Goal: Transaction & Acquisition: Purchase product/service

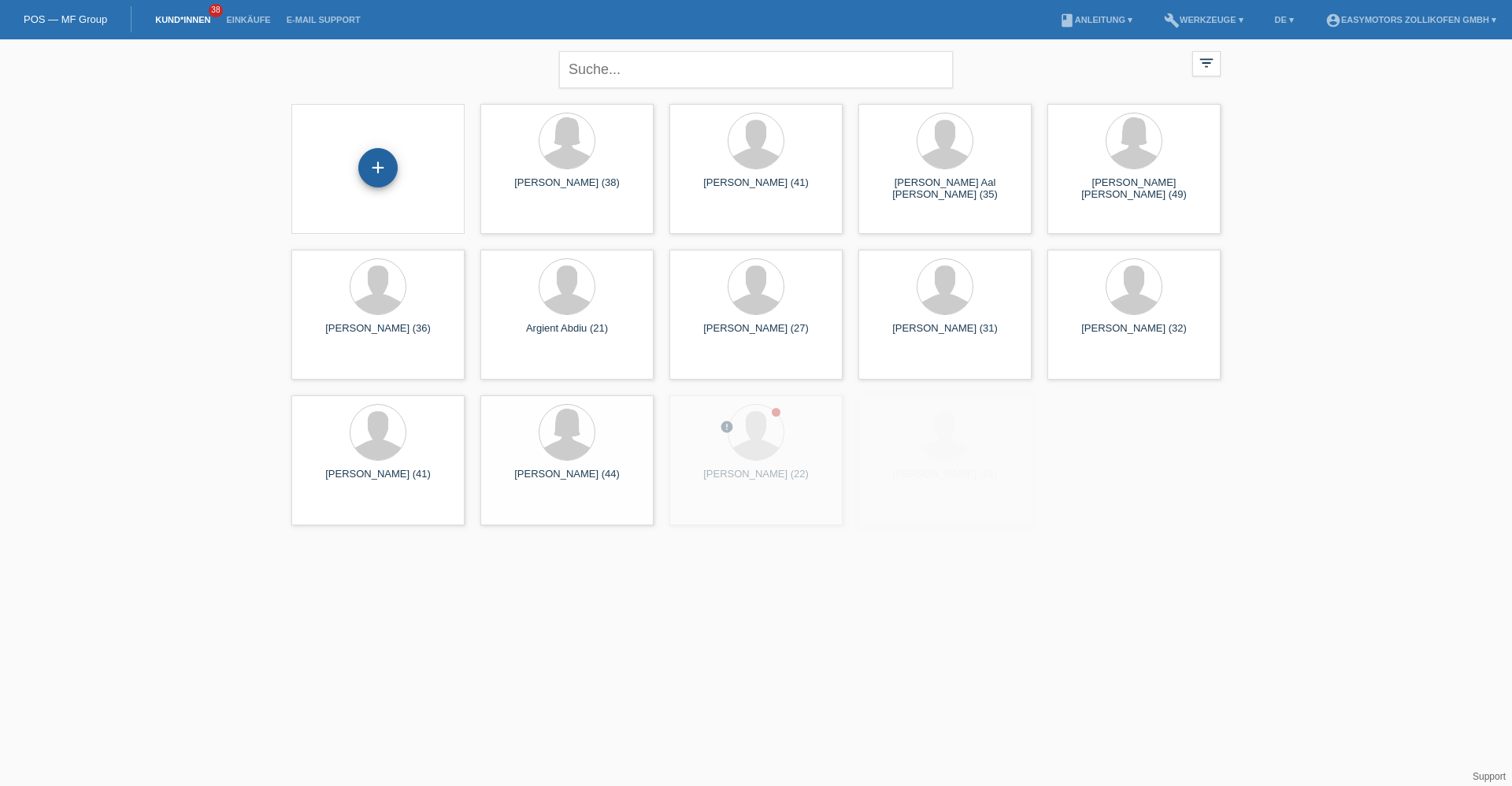
drag, startPoint x: 371, startPoint y: 159, endPoint x: 380, endPoint y: 156, distance: 9.5
click at [371, 159] on div "+" at bounding box center [377, 167] width 39 height 39
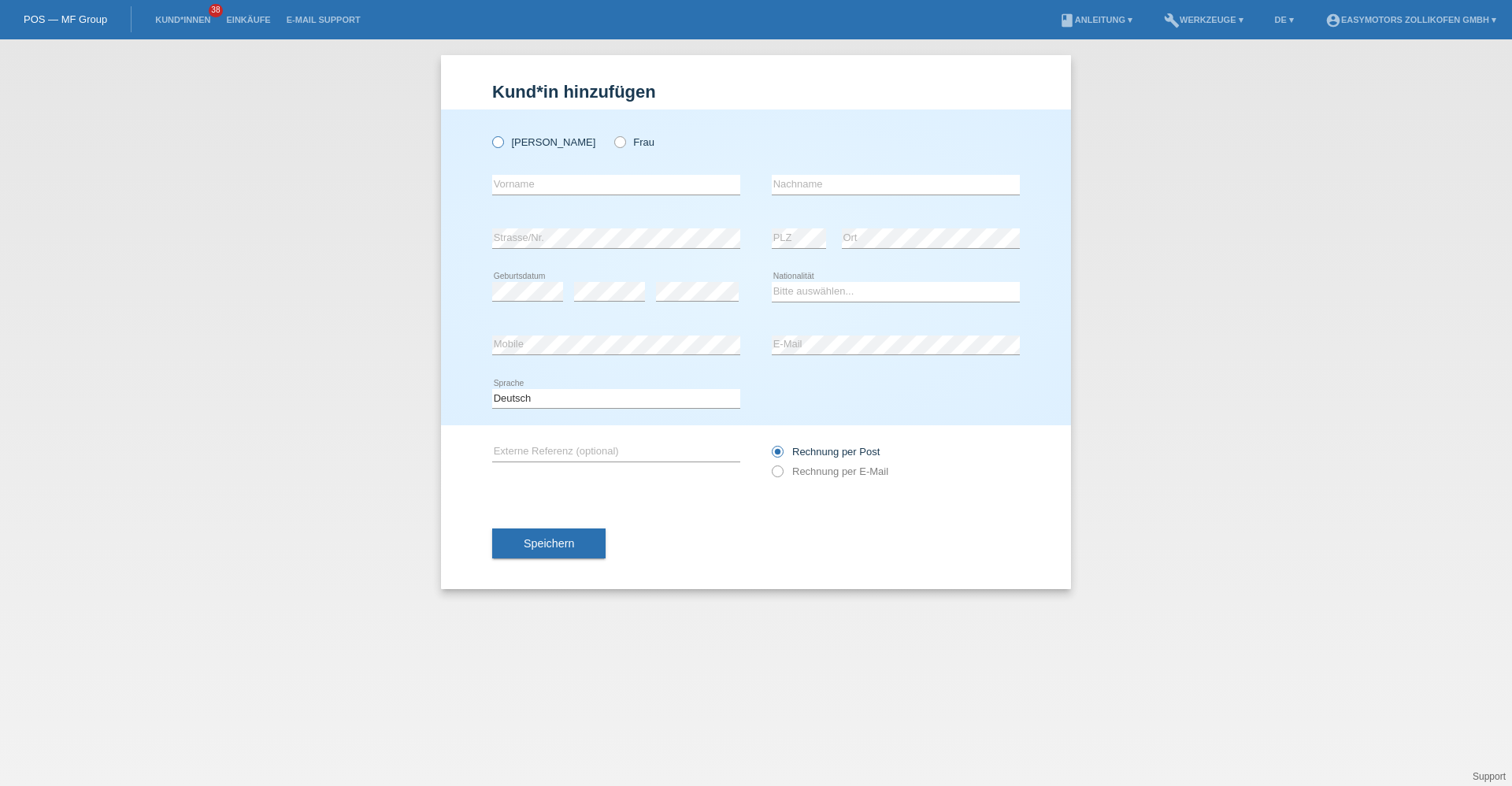
click at [510, 140] on label "Herr" at bounding box center [544, 142] width 103 height 12
click at [503, 140] on input "Herr" at bounding box center [498, 141] width 10 height 10
radio input "true"
click at [612, 134] on icon at bounding box center [612, 134] width 0 height 0
click at [614, 141] on input "Frau" at bounding box center [619, 141] width 10 height 10
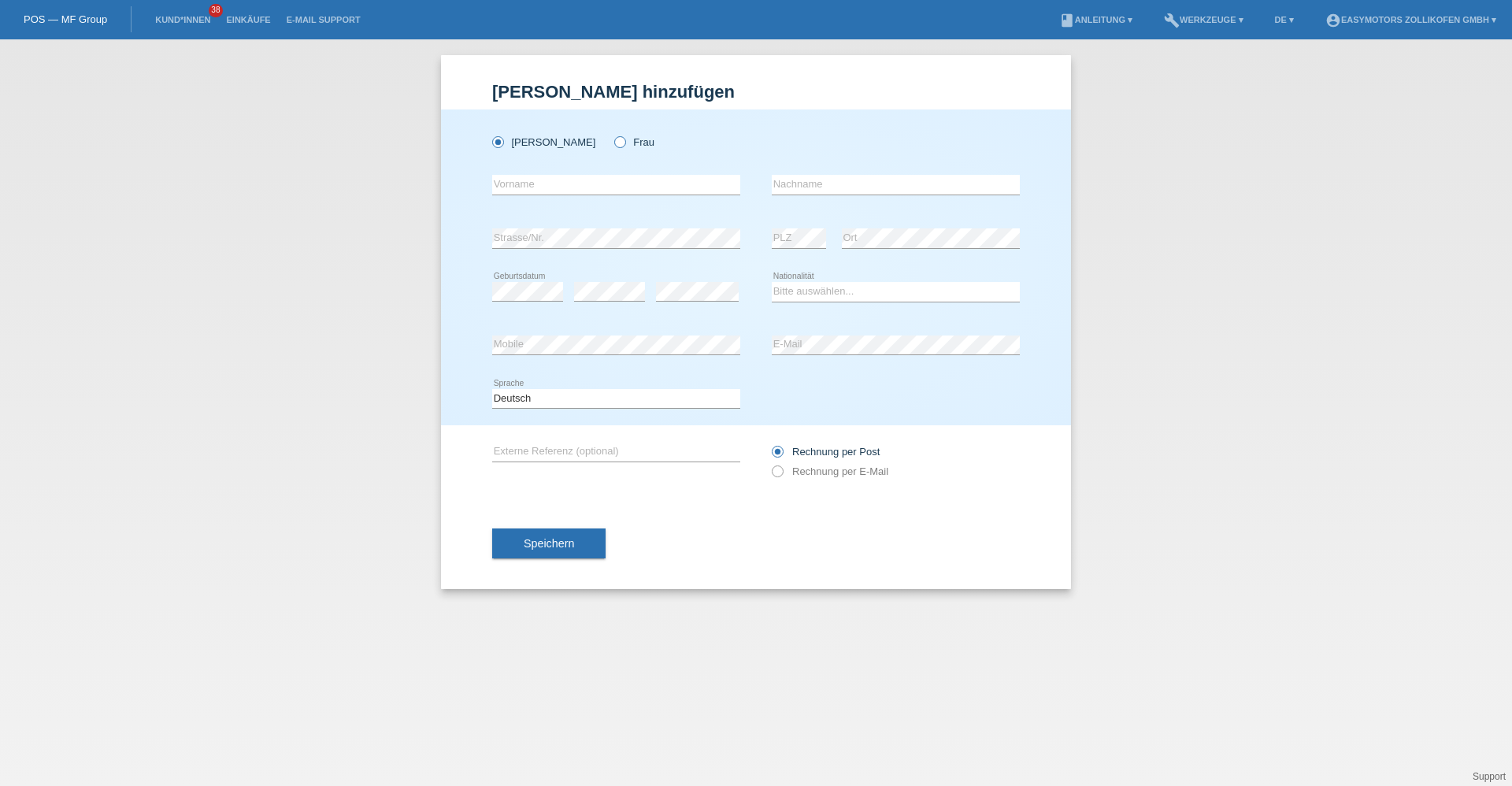
radio input "true"
click at [573, 198] on div "error Vorname" at bounding box center [616, 185] width 248 height 54
click at [573, 182] on input "text" at bounding box center [616, 185] width 248 height 20
type input "a"
type input "Abla"
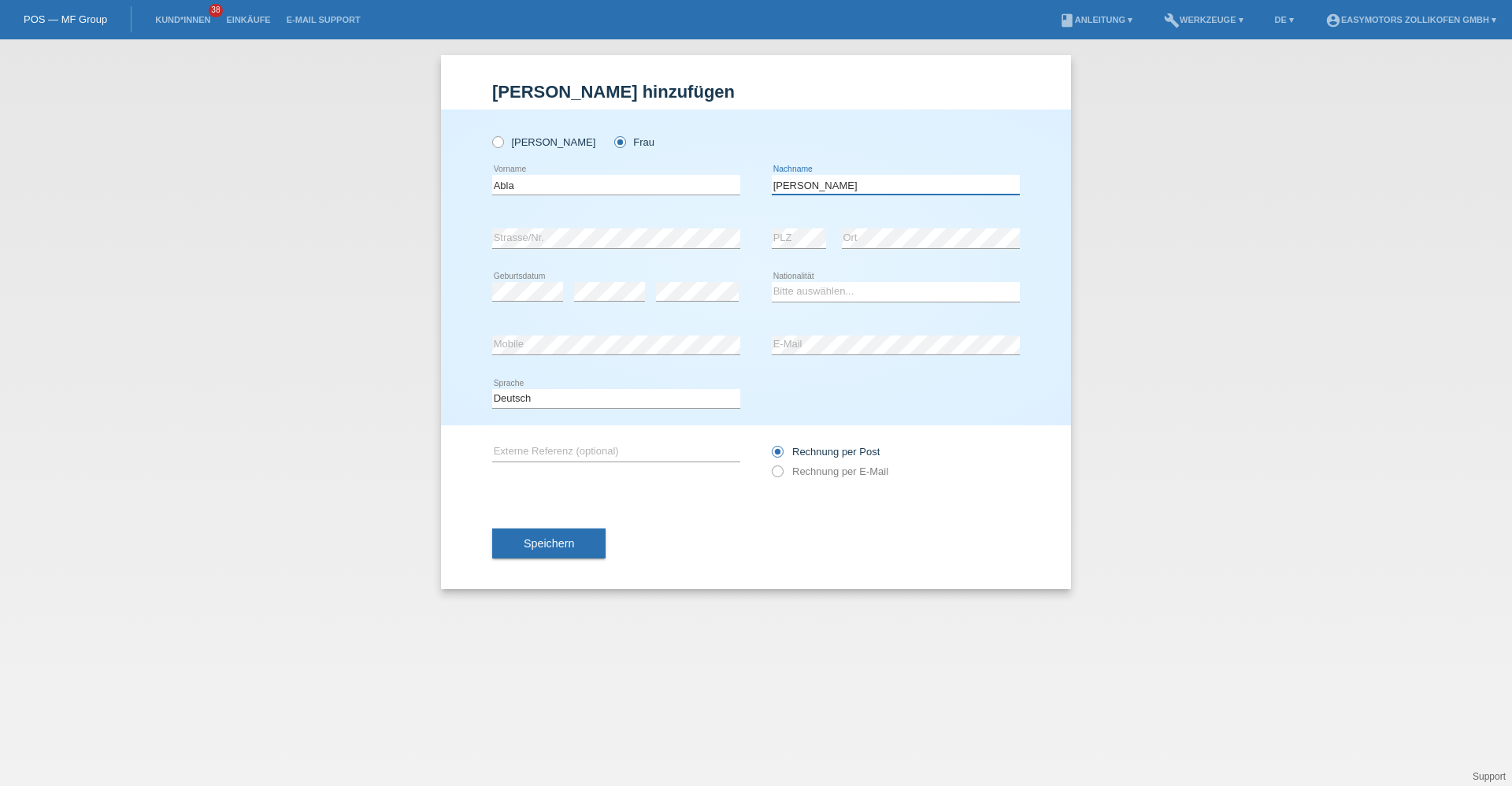
type input "Bouzenada Samih"
select select "CH"
click at [506, 543] on button "Speichern" at bounding box center [549, 544] width 114 height 30
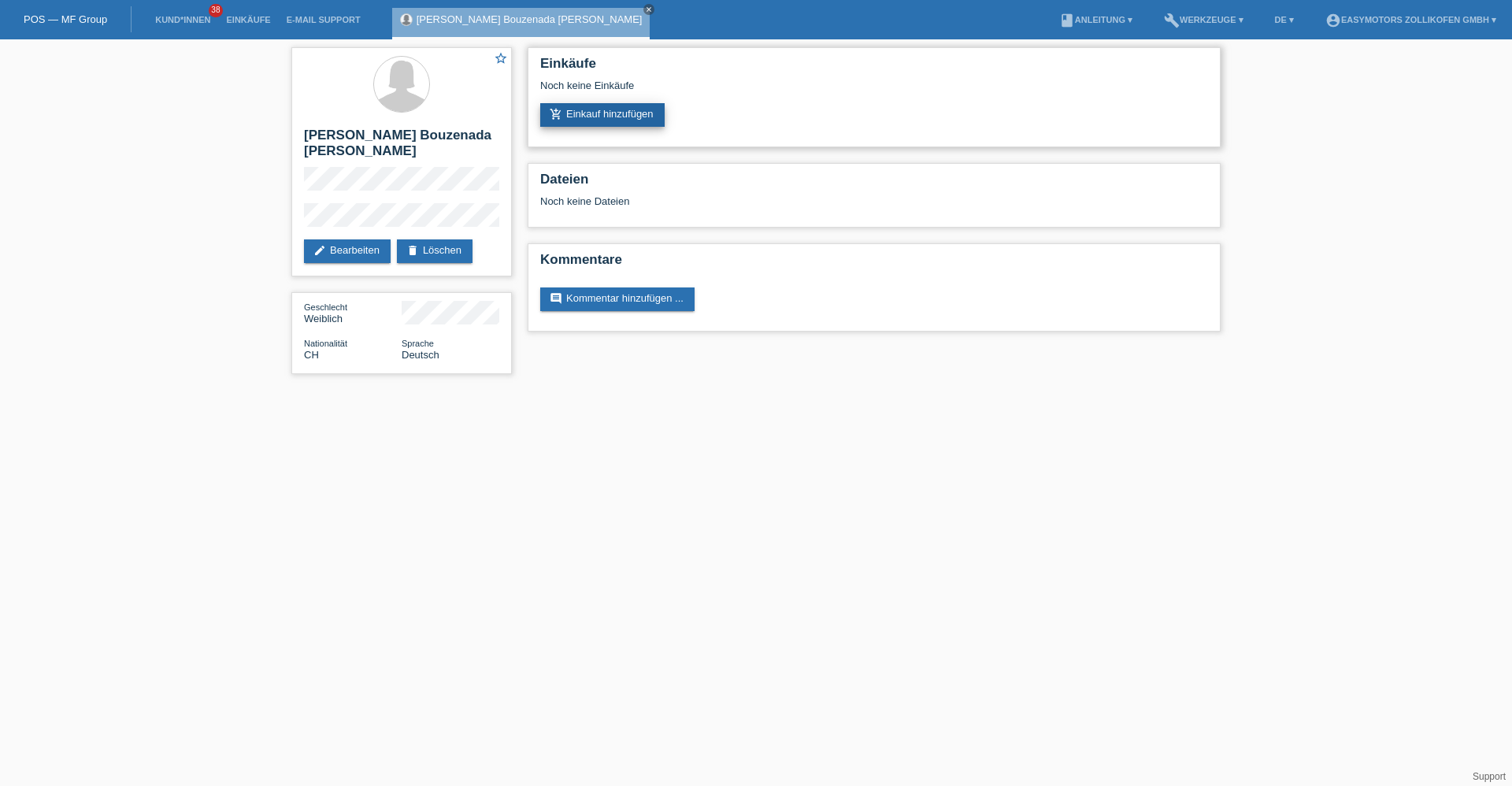
click at [632, 126] on link "add_shopping_cart Einkauf hinzufügen" at bounding box center [602, 115] width 125 height 23
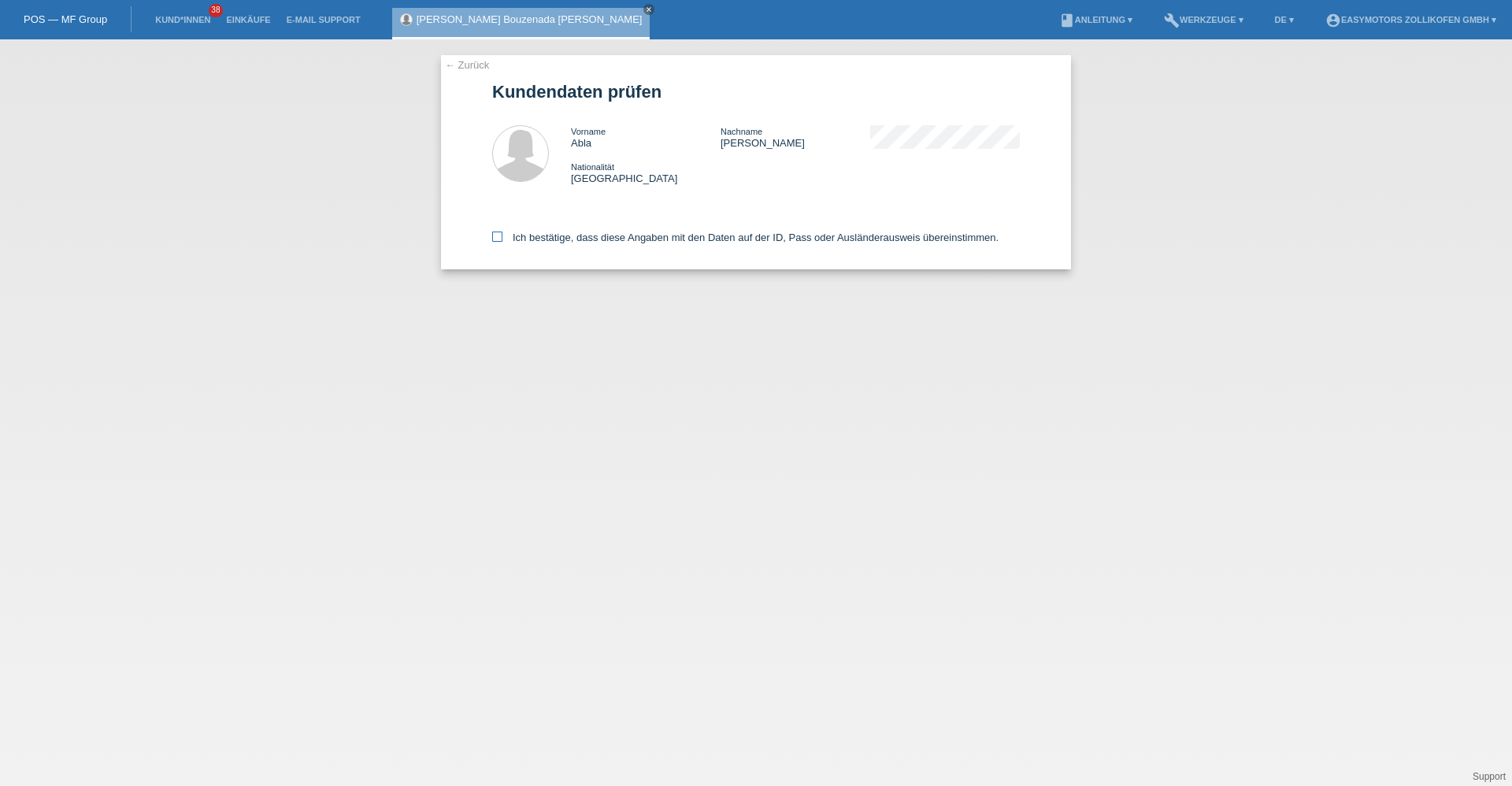
click at [560, 242] on label "Ich bestätige, dass diese Angaben mit den Daten auf der ID, Pass oder Ausländer…" at bounding box center [745, 237] width 506 height 12
click at [503, 242] on input "Ich bestätige, dass diese Angaben mit den Daten auf der ID, Pass oder Ausländer…" at bounding box center [498, 237] width 10 height 10
checkbox input "true"
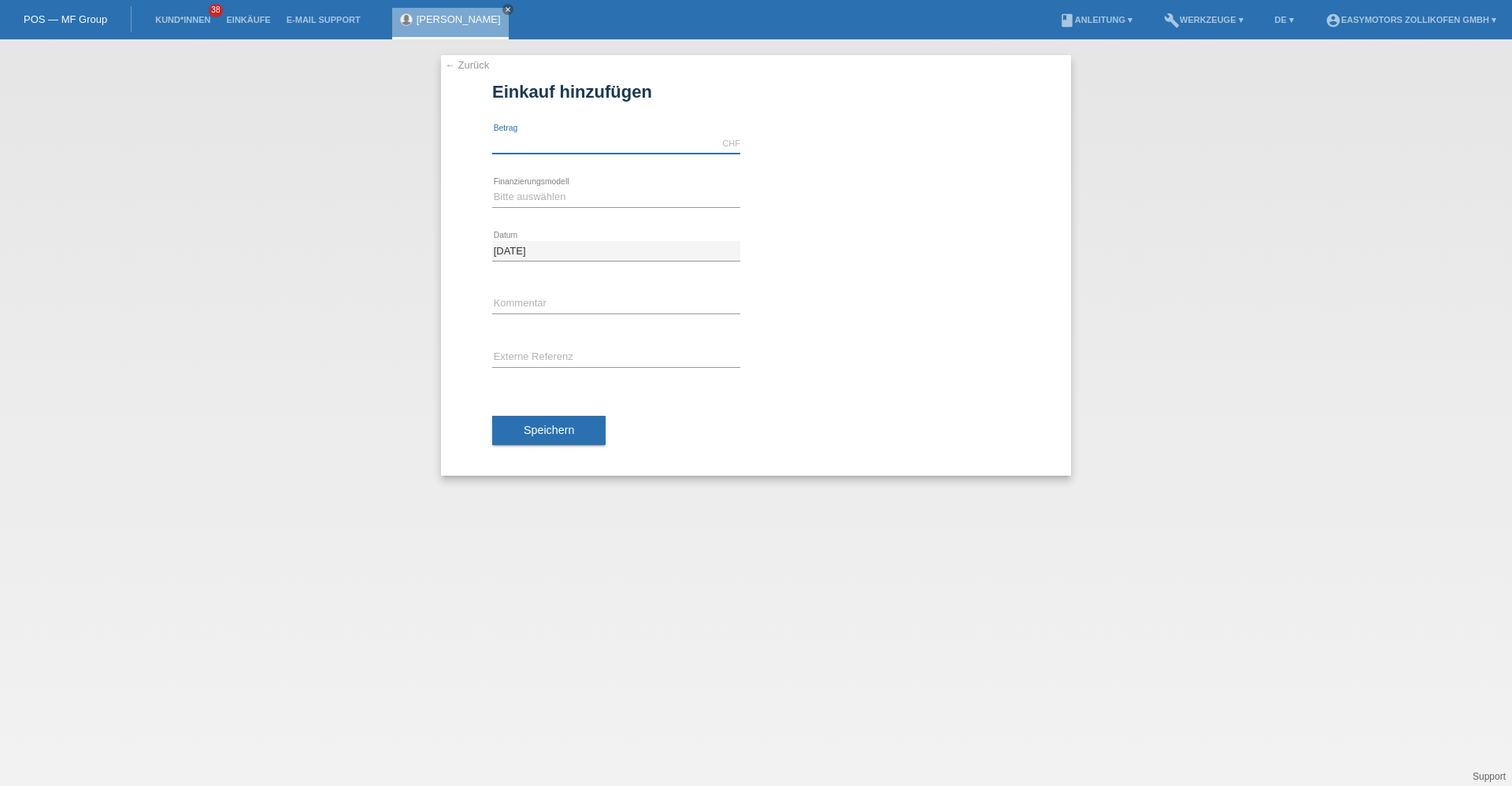
click at [598, 139] on input "text" at bounding box center [616, 144] width 248 height 20
type input "3290.00"
click at [800, 101] on h1 "Einkauf hinzufügen" at bounding box center [756, 92] width 528 height 20
click at [649, 193] on select "Bitte auswählen Fixe Raten Kauf auf Rechnung mit Teilzahlungsoption" at bounding box center [616, 196] width 248 height 19
select select "67"
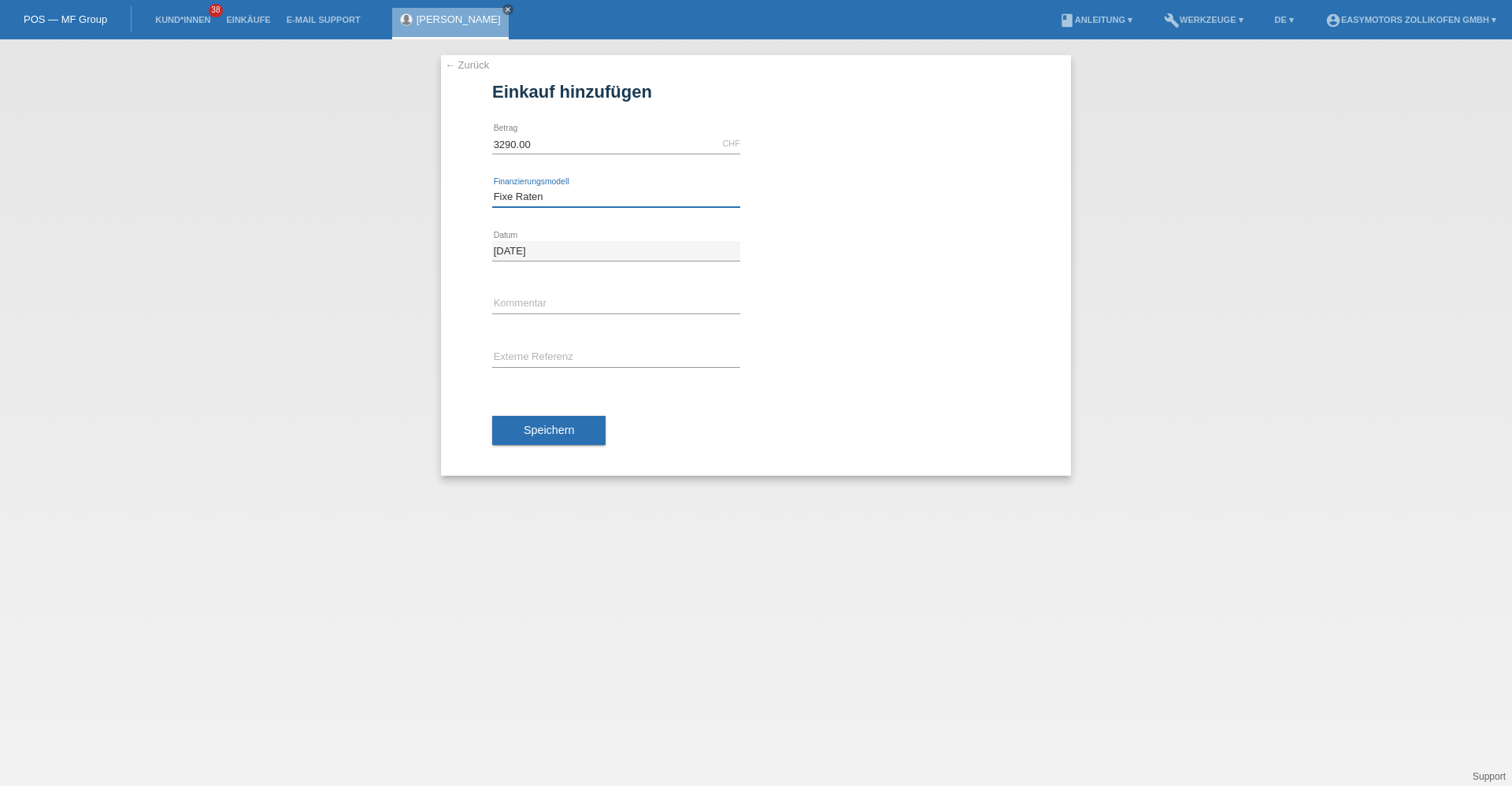
click at [493, 187] on select "Bitte auswählen Fixe Raten Kauf auf Rechnung mit Teilzahlungsoption" at bounding box center [616, 196] width 248 height 19
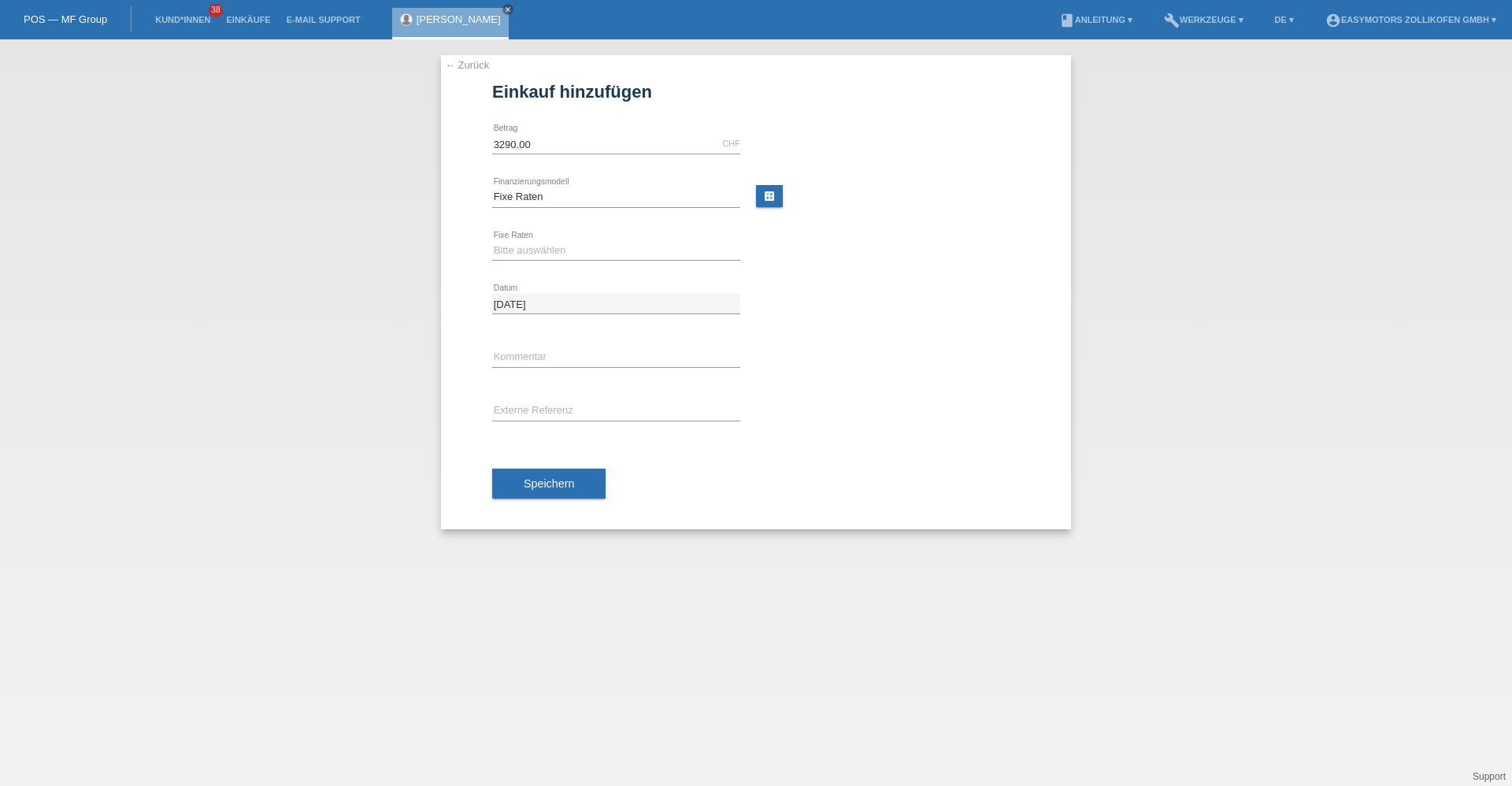
click at [560, 270] on div "Bitte auswählen 12 Raten 24 Raten 36 Raten 48 Raten error Fixe Raten" at bounding box center [616, 251] width 248 height 54
click at [560, 248] on select "Bitte auswählen 12 Raten 24 Raten 36 Raten 48 Raten" at bounding box center [616, 250] width 248 height 19
select select "136"
click at [493, 241] on select "Bitte auswählen 12 Raten 24 Raten 36 Raten 48 Raten" at bounding box center [616, 250] width 248 height 19
click at [523, 485] on button "Speichern" at bounding box center [549, 483] width 114 height 30
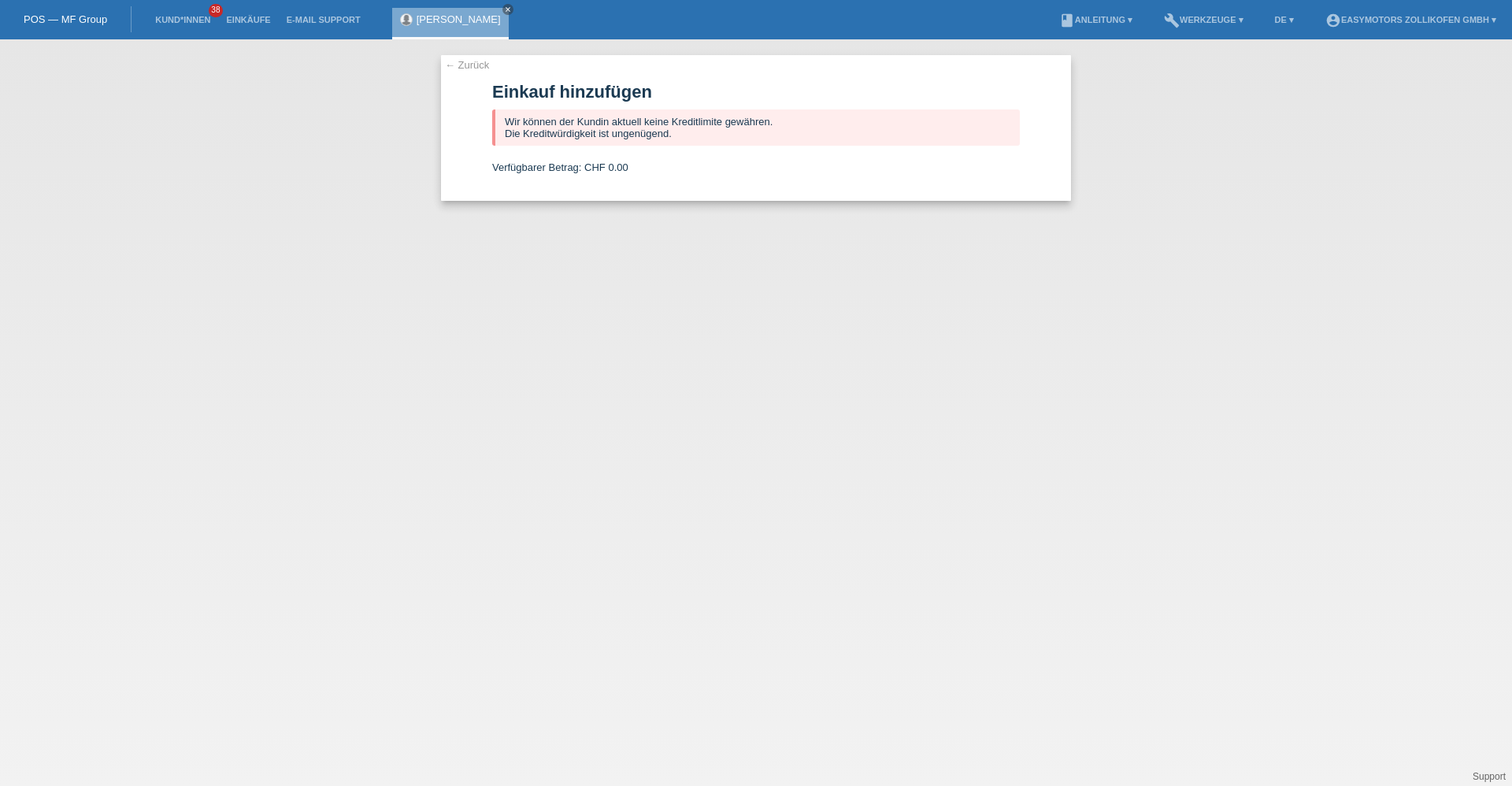
click at [471, 25] on div "Abla Bouzenada Samih close" at bounding box center [450, 23] width 116 height 32
click at [478, 10] on div "Abla Bouzenada Samih close" at bounding box center [450, 23] width 116 height 32
click at [471, 17] on link "Abla Bouzenada Samih" at bounding box center [458, 19] width 84 height 12
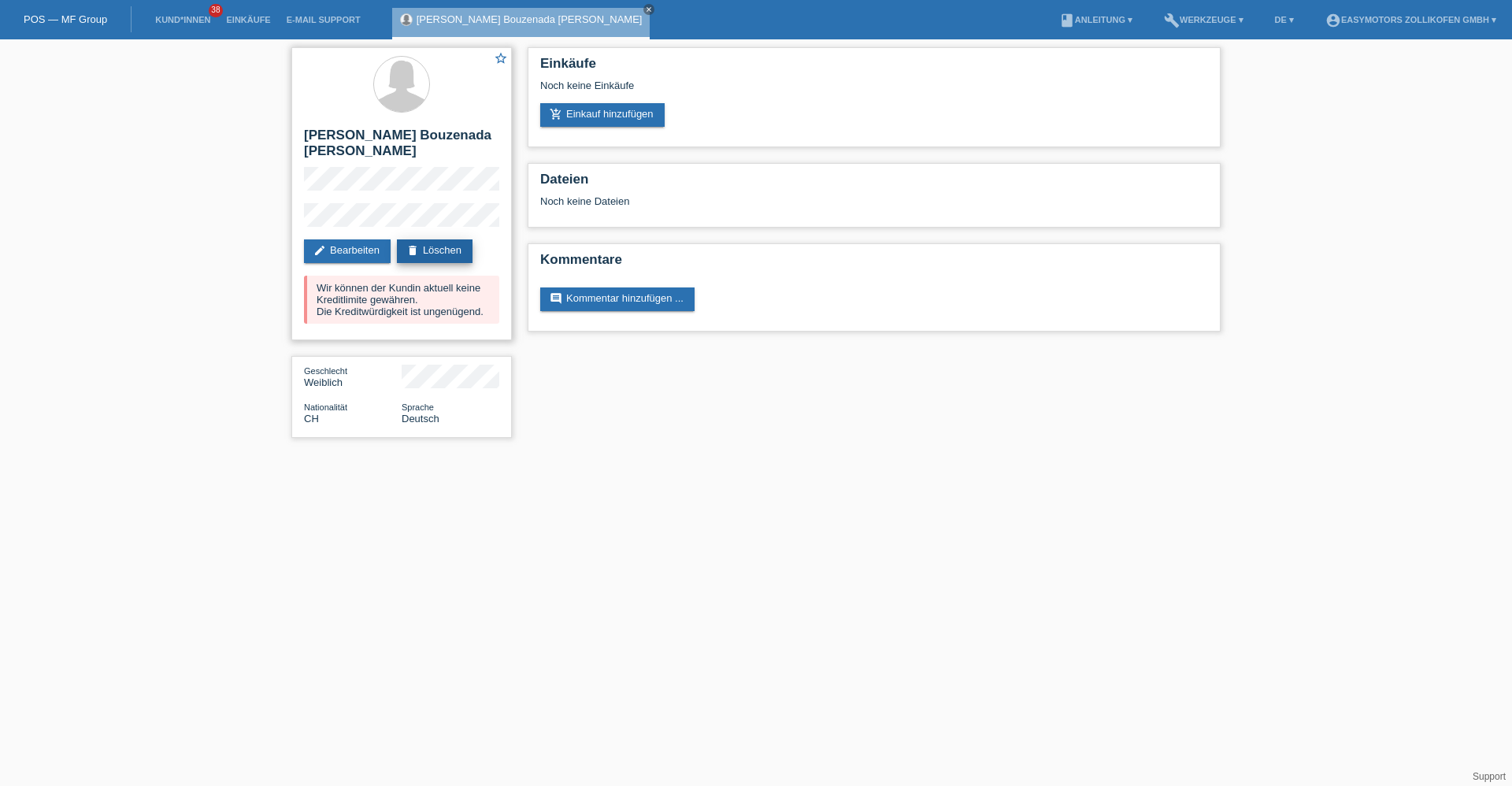
click at [427, 239] on link "delete Löschen" at bounding box center [435, 251] width 75 height 23
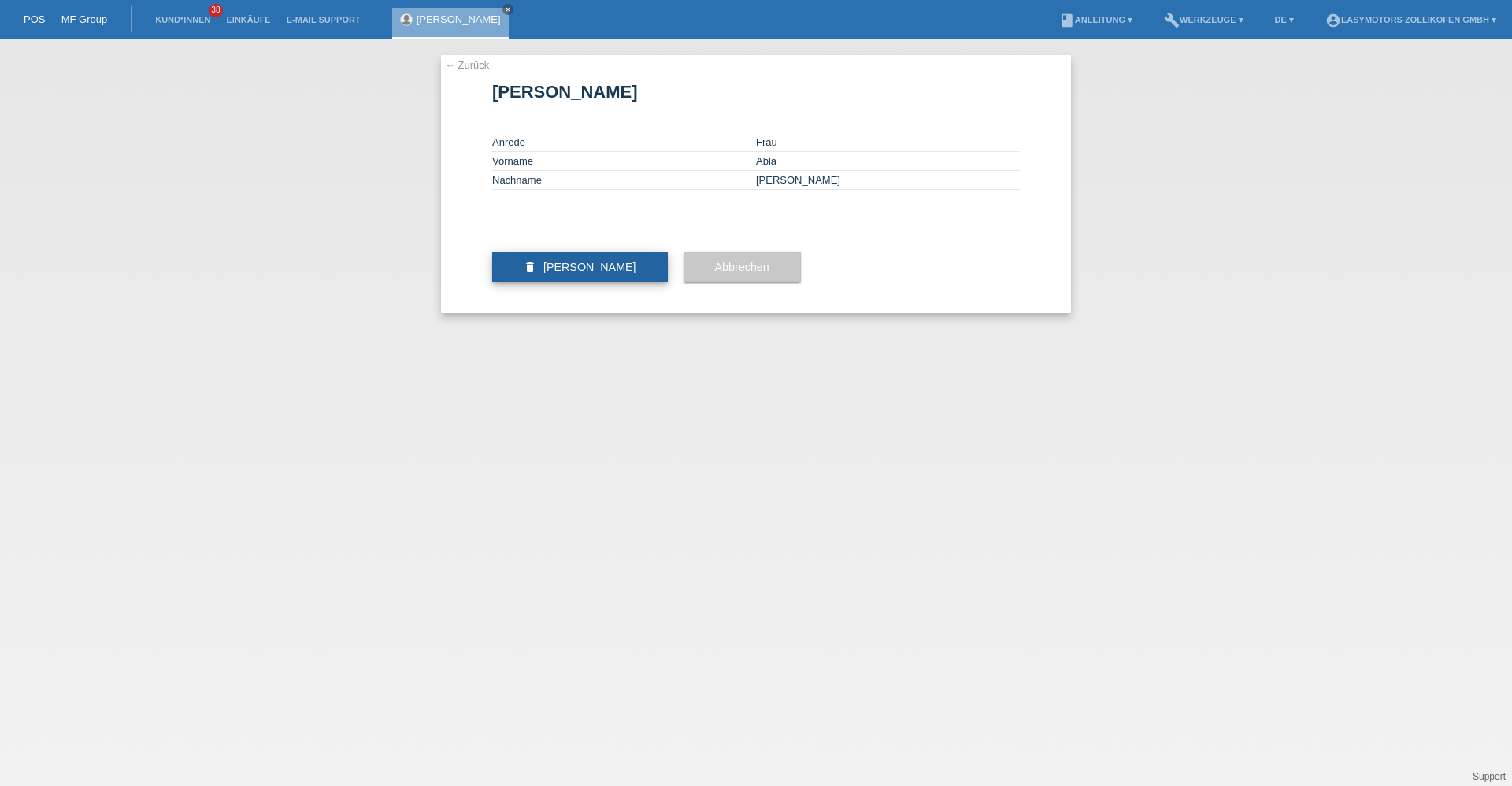
click at [616, 273] on span "Kundin löschen" at bounding box center [590, 267] width 93 height 13
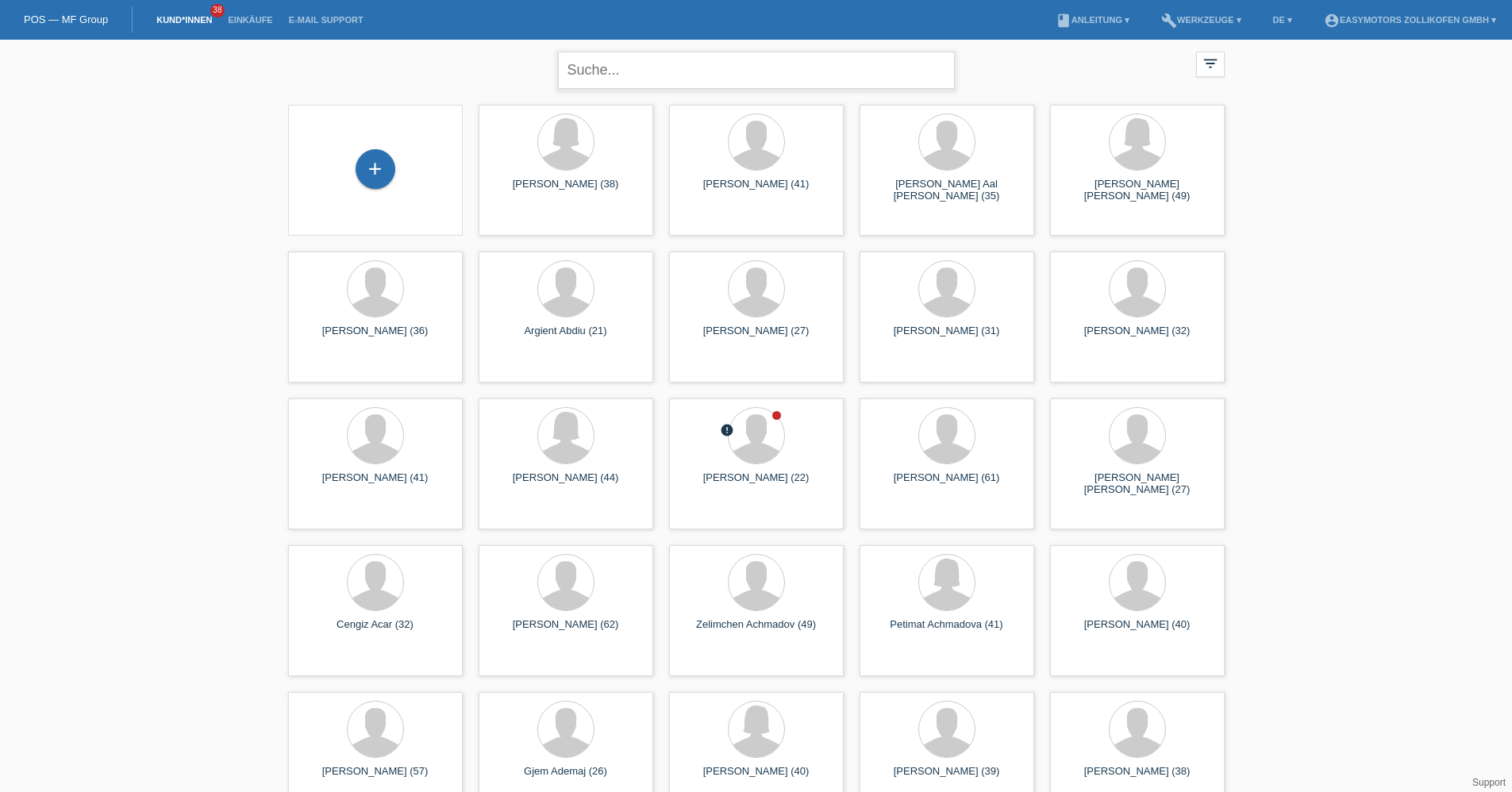
click at [584, 56] on input "text" at bounding box center [756, 70] width 397 height 37
type input "zwygart"
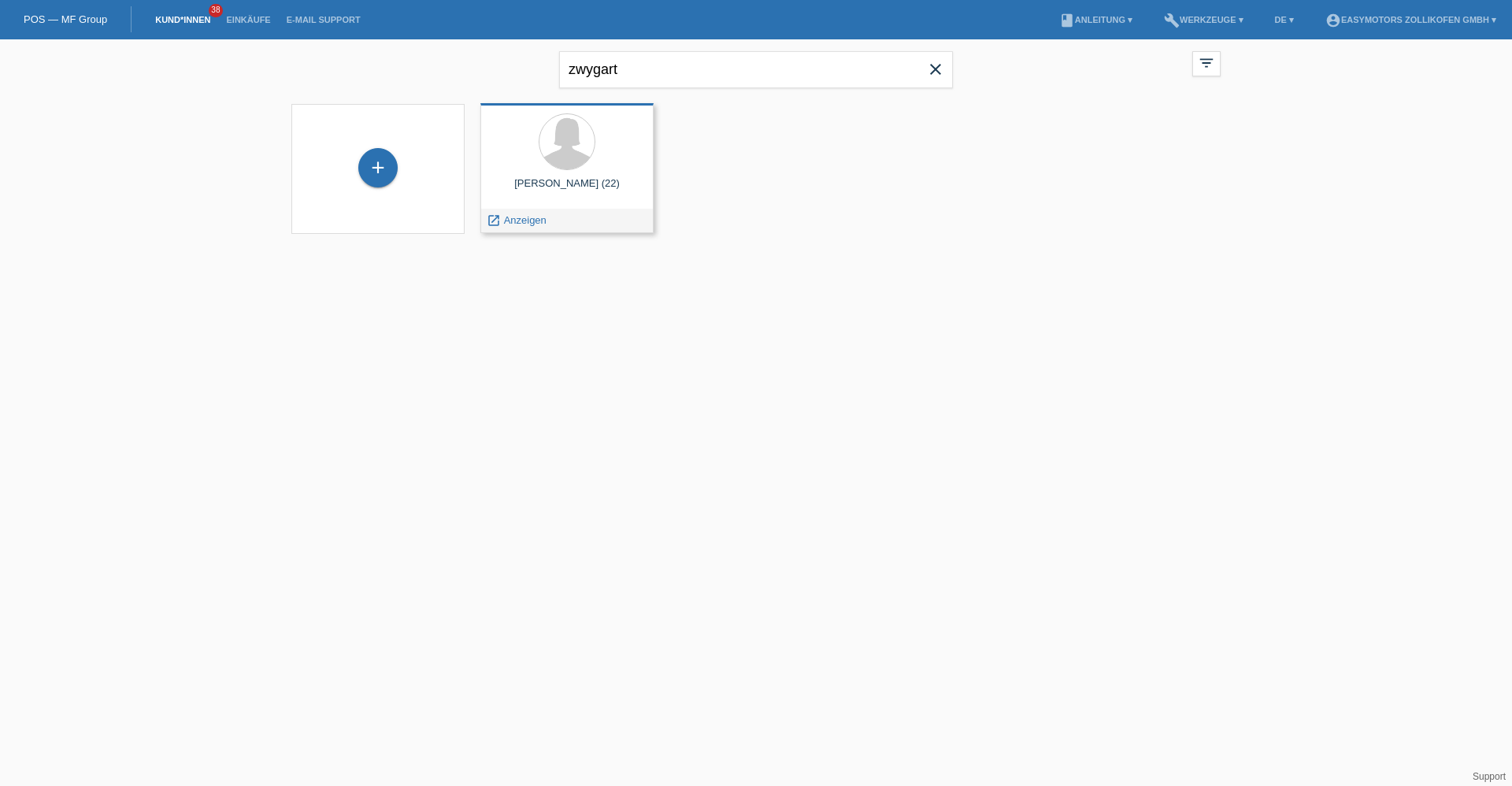
click at [604, 194] on div "Lydia Zwygart (22)" at bounding box center [566, 190] width 148 height 25
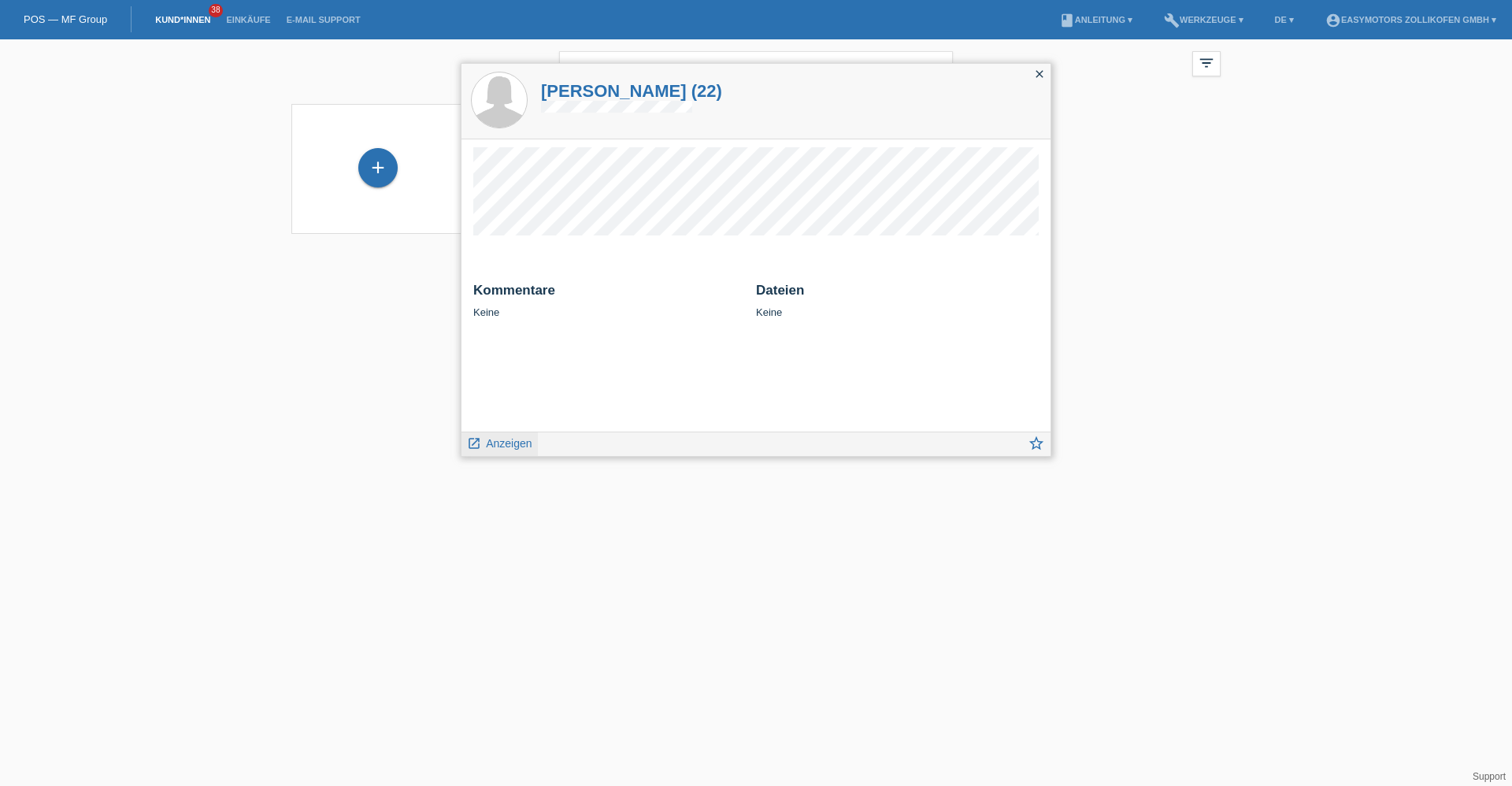
click at [496, 438] on span "Anzeigen" at bounding box center [508, 443] width 46 height 13
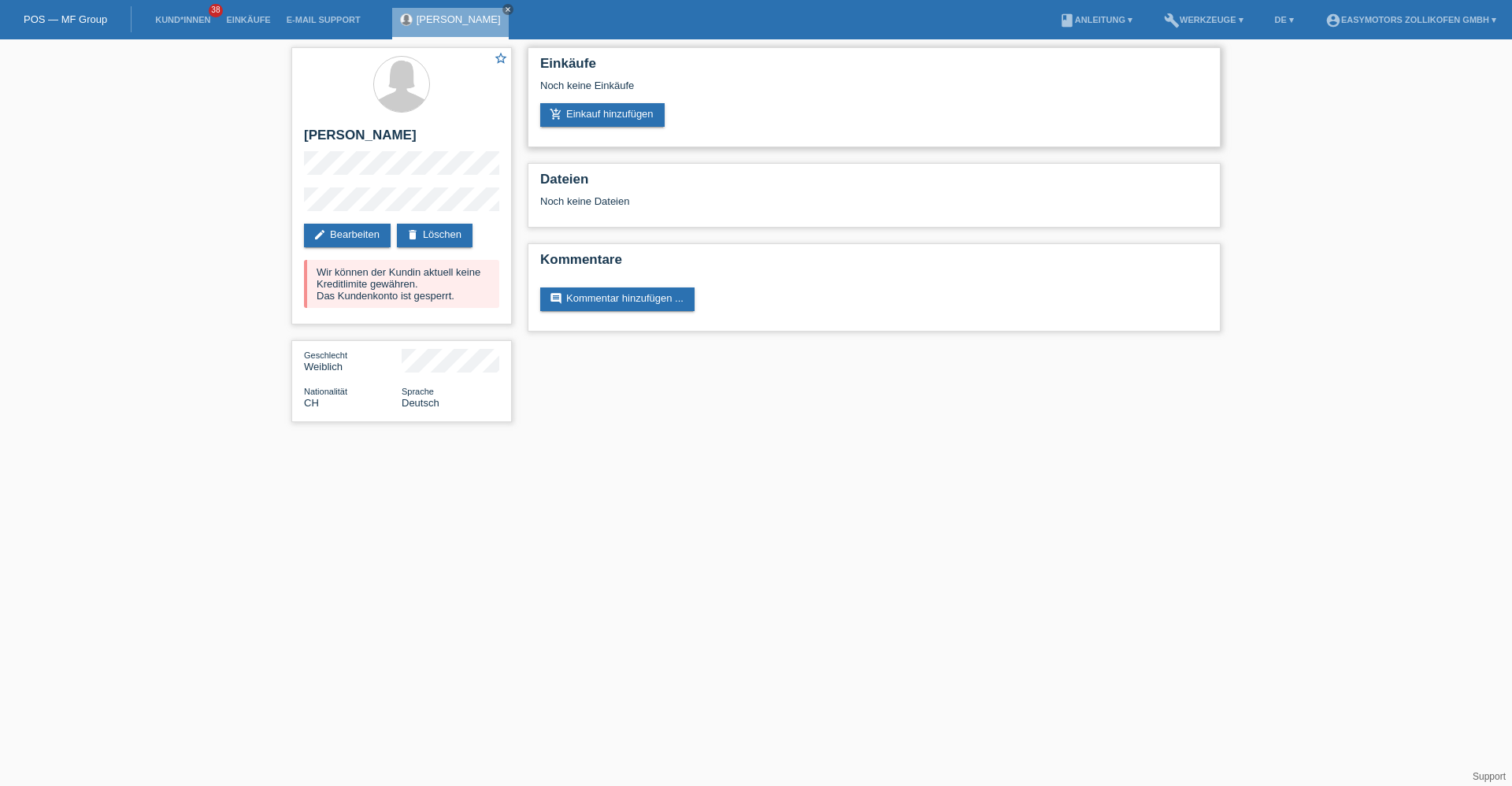
click at [588, 102] on div "Noch keine Einkäufe" at bounding box center [874, 91] width 667 height 23
click at [580, 115] on link "add_shopping_cart Einkauf hinzufügen" at bounding box center [602, 115] width 125 height 23
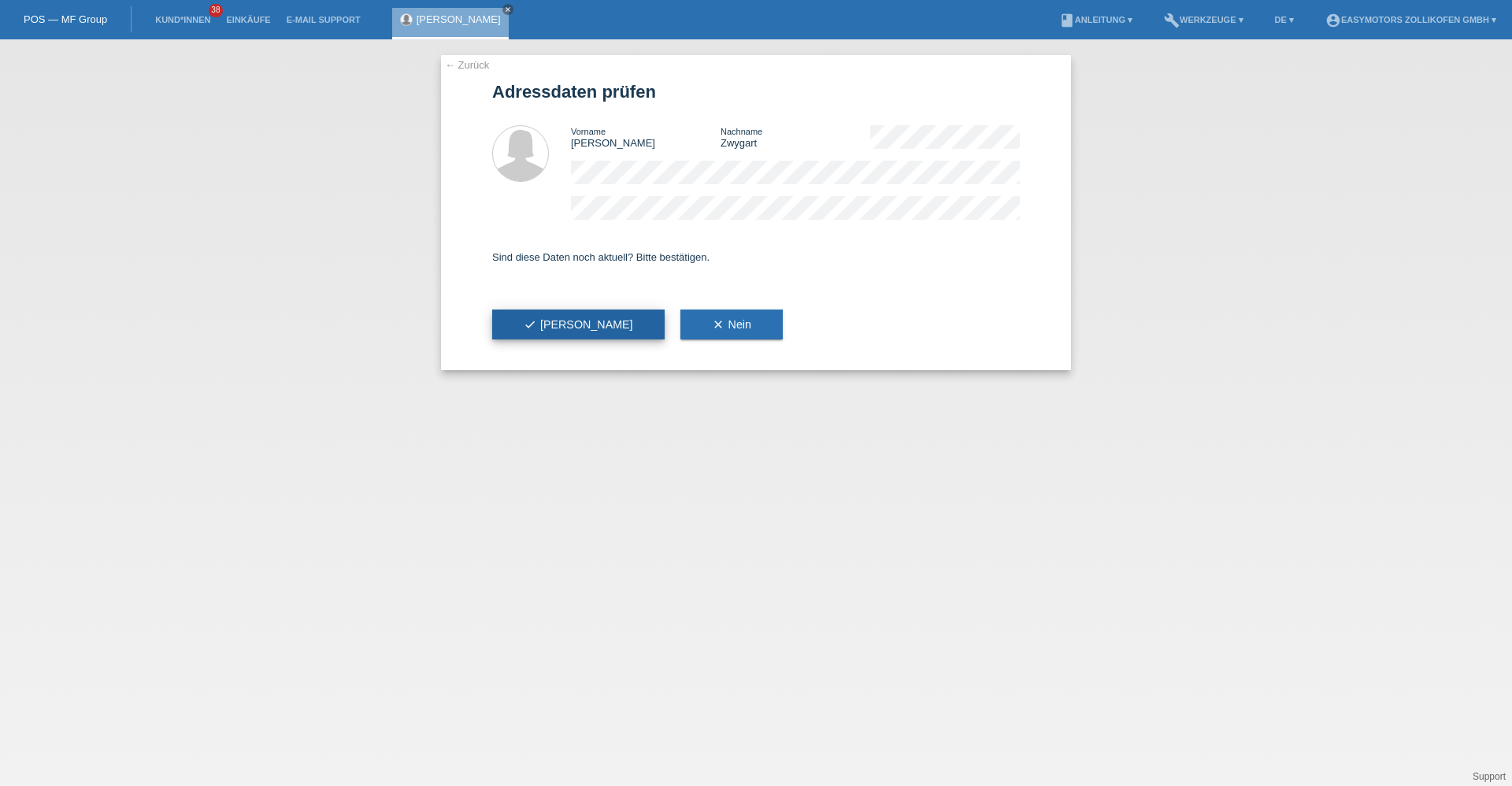
click at [536, 315] on button "check Ja" at bounding box center [579, 324] width 172 height 30
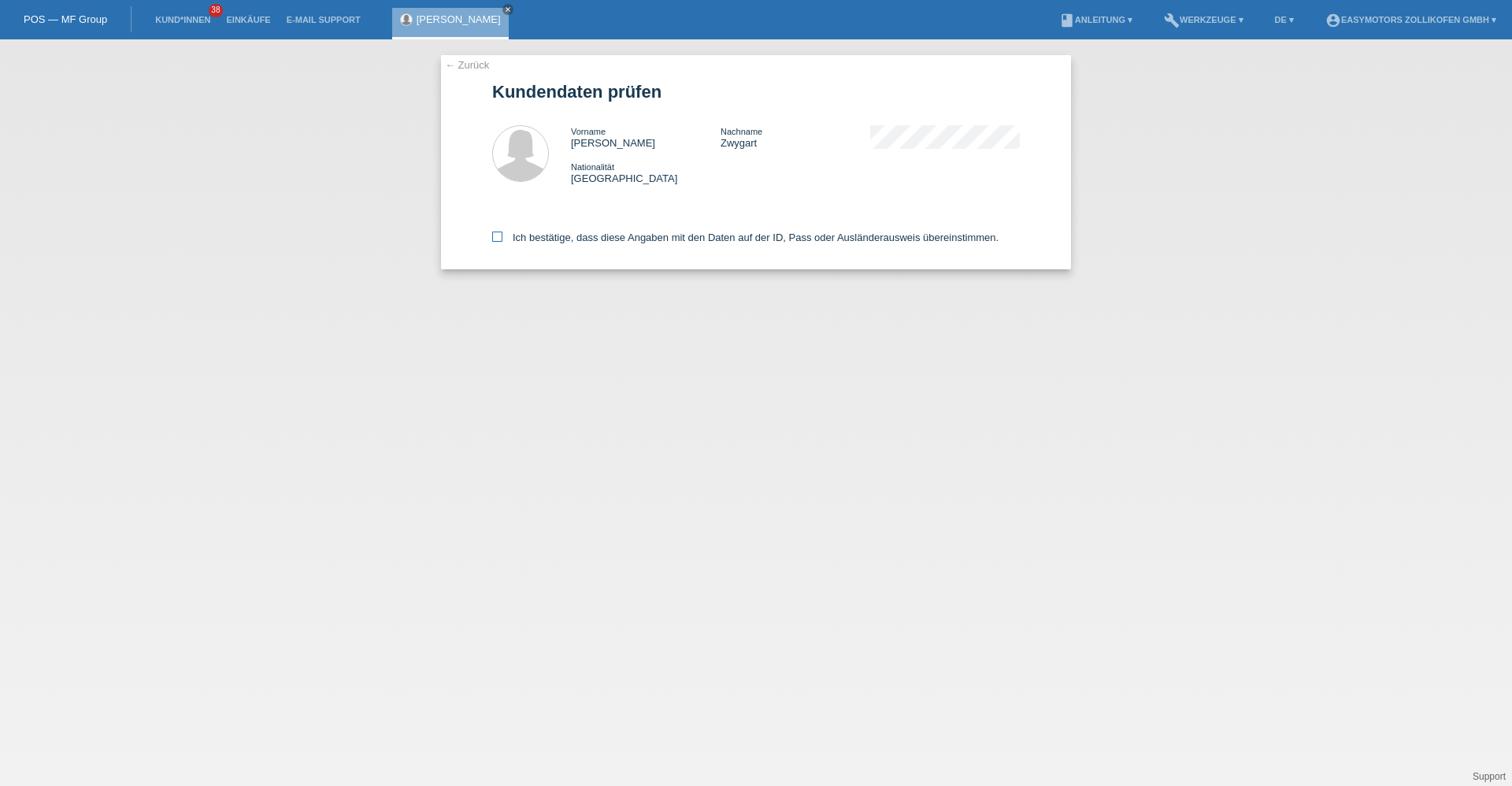
click at [541, 236] on label "Ich bestätige, dass diese Angaben mit den Daten auf der ID, Pass oder Ausländer…" at bounding box center [745, 237] width 506 height 12
click at [503, 236] on input "Ich bestätige, dass diese Angaben mit den Daten auf der ID, Pass oder Ausländer…" at bounding box center [498, 237] width 10 height 10
checkbox input "true"
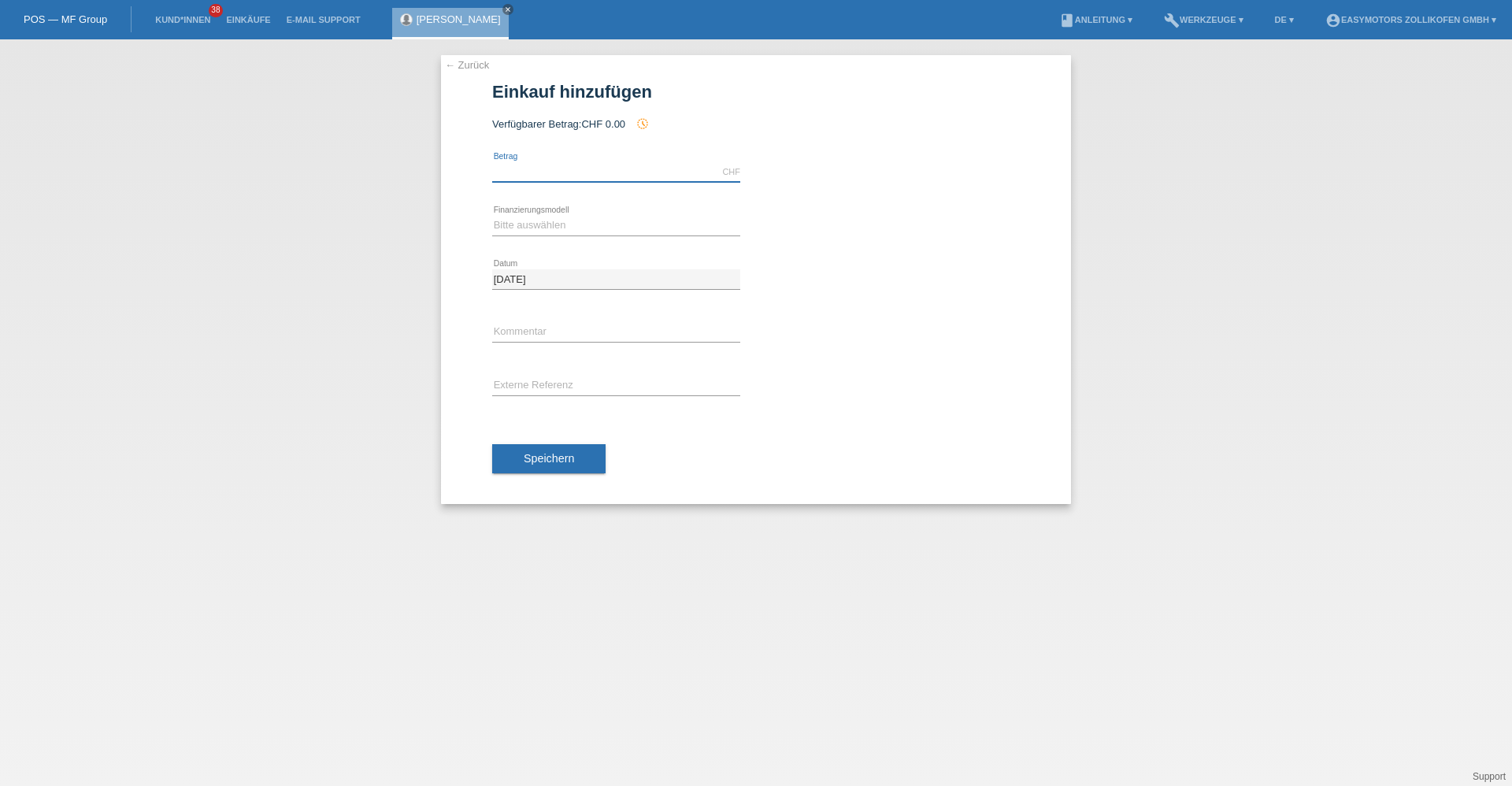
click at [548, 163] on input "text" at bounding box center [616, 172] width 248 height 20
type input "2990.00"
click at [499, 224] on select "Bitte auswählen Fixe Raten Kauf auf Rechnung mit Teilzahlungsoption" at bounding box center [616, 225] width 248 height 19
select select "67"
click at [493, 216] on select "Bitte auswählen Fixe Raten Kauf auf Rechnung mit Teilzahlungsoption" at bounding box center [616, 225] width 248 height 19
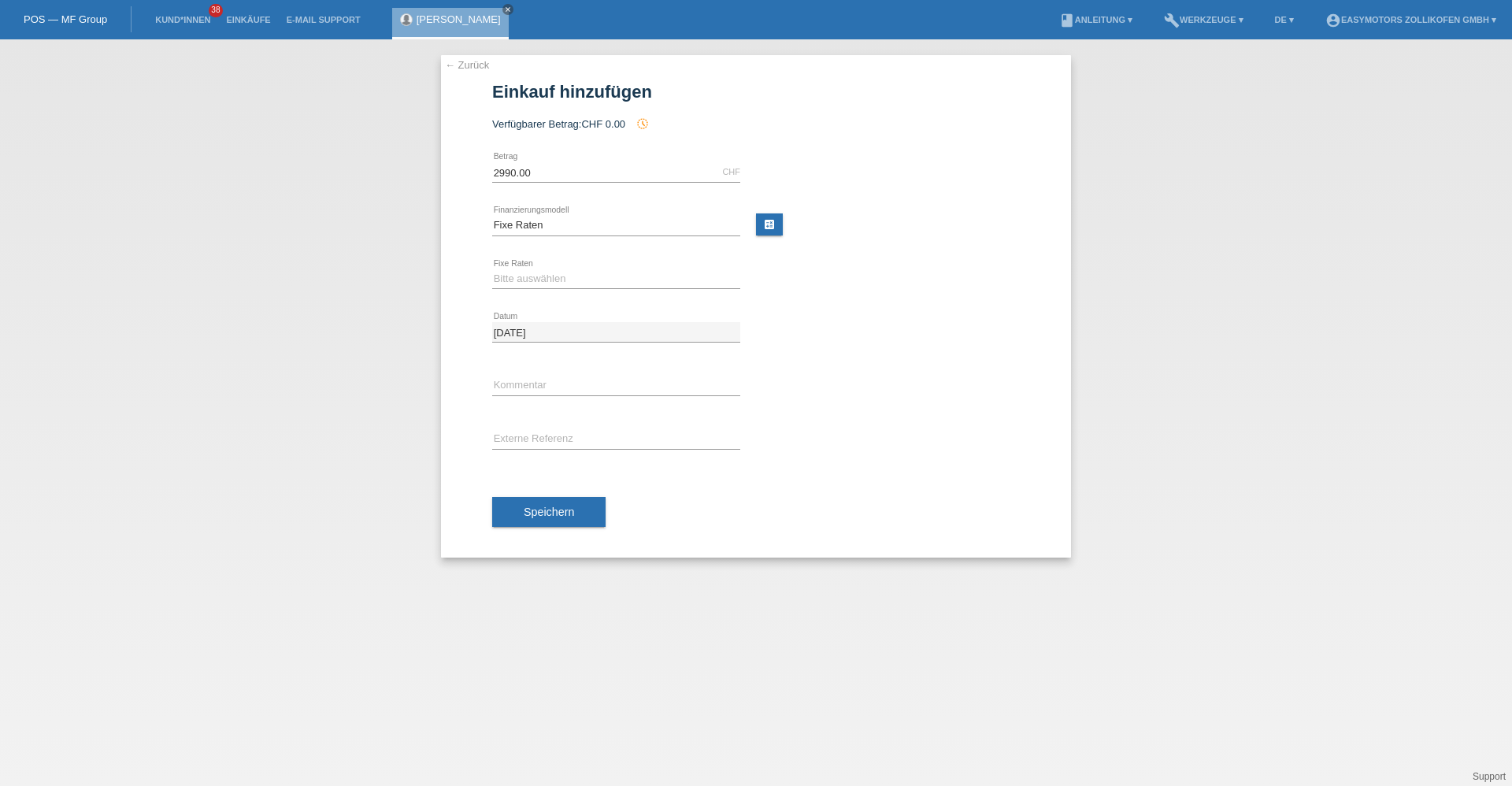
drag, startPoint x: 558, startPoint y: 263, endPoint x: 557, endPoint y: 282, distance: 19.0
click at [557, 267] on div "Bitte auswählen 12 Raten 24 Raten 36 Raten 48 Raten error Fixe Raten" at bounding box center [616, 279] width 248 height 54
click at [557, 282] on select "Bitte auswählen 12 Raten 24 Raten 36 Raten 48 Raten" at bounding box center [616, 278] width 248 height 19
select select "136"
click at [493, 269] on select "Bitte auswählen 12 Raten 24 Raten 36 Raten 48 Raten" at bounding box center [616, 278] width 248 height 19
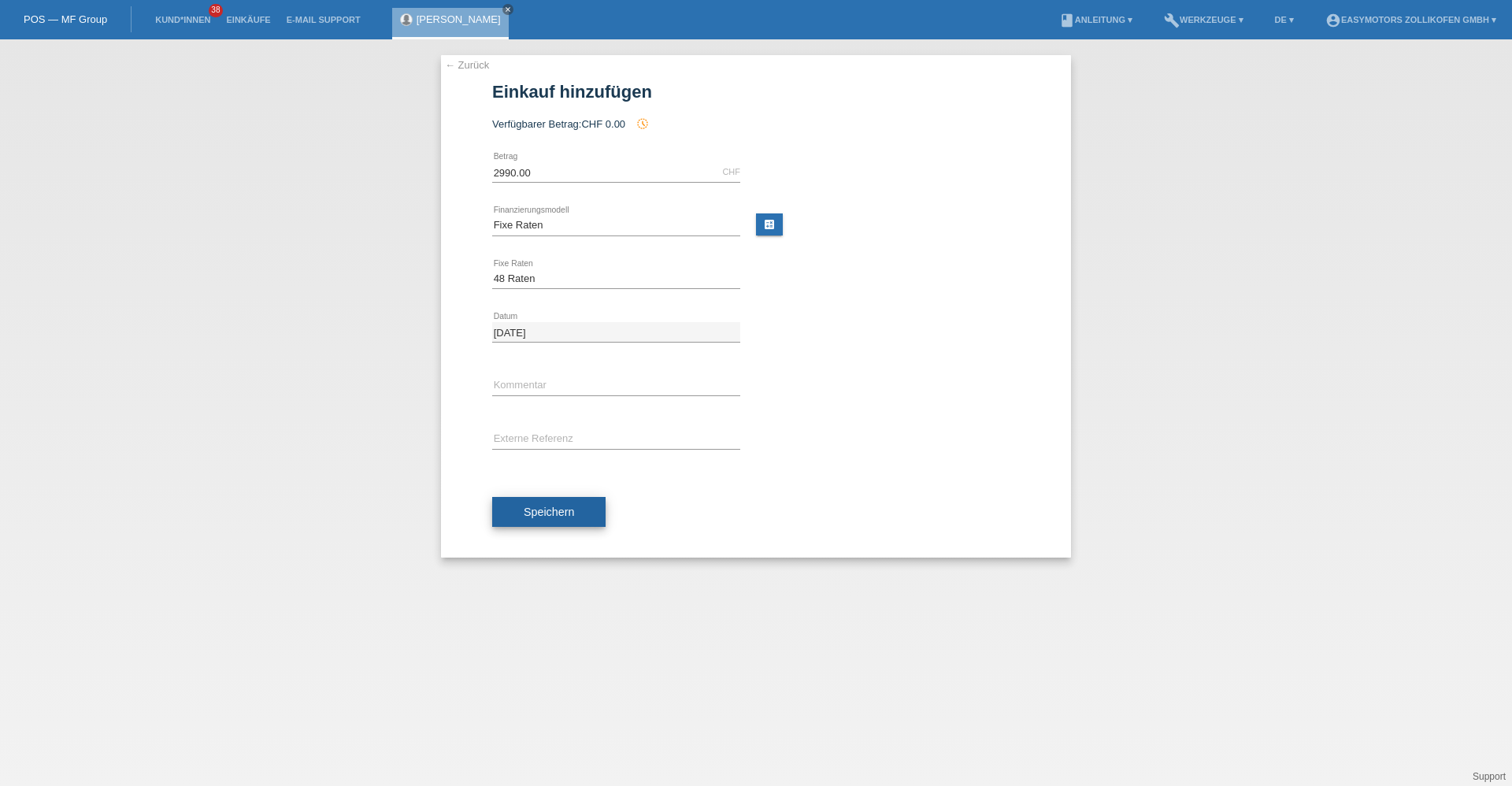
click at [554, 516] on span "Speichern" at bounding box center [549, 512] width 50 height 13
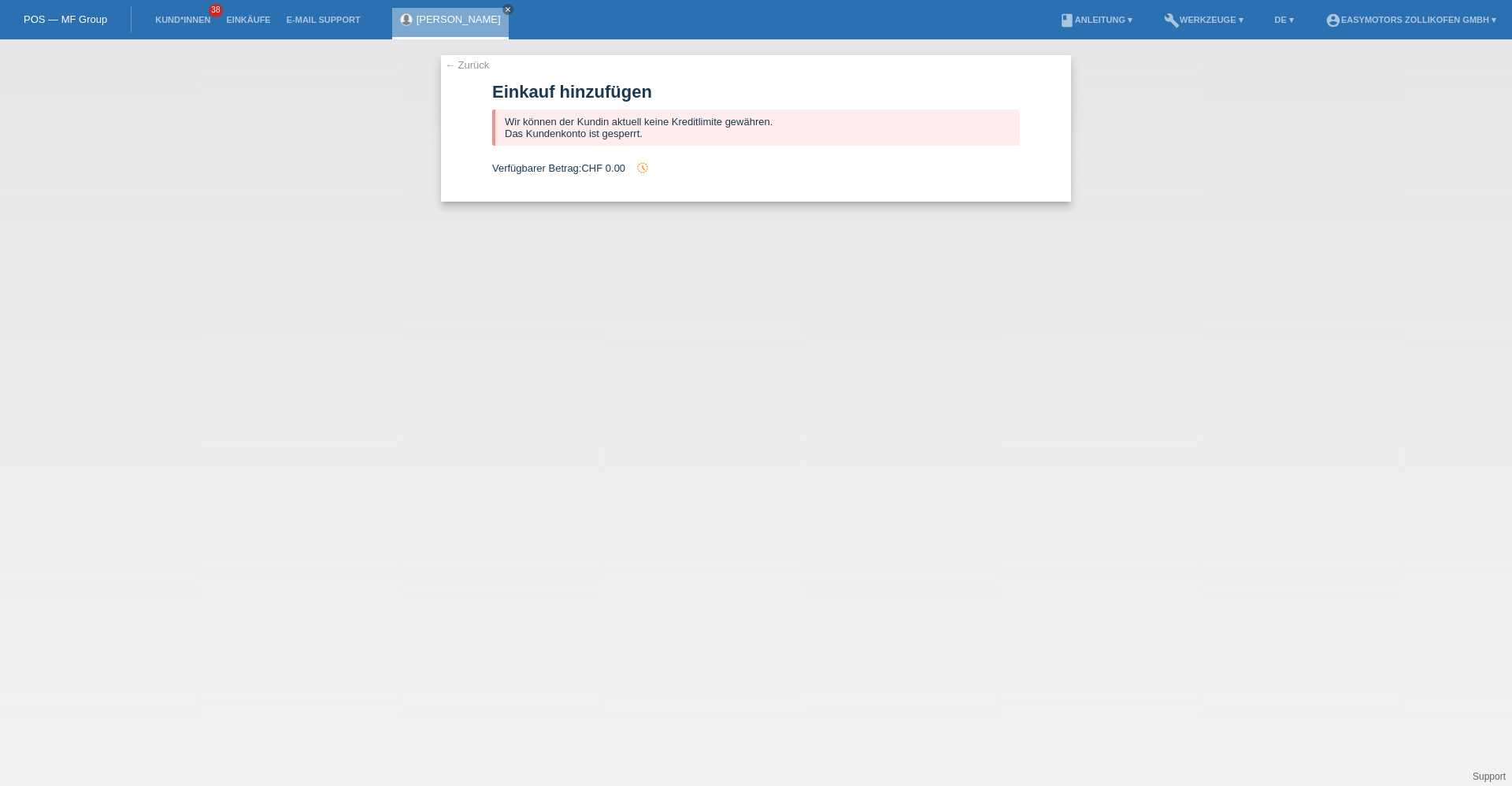
click at [460, 18] on link "[PERSON_NAME]" at bounding box center [458, 19] width 84 height 12
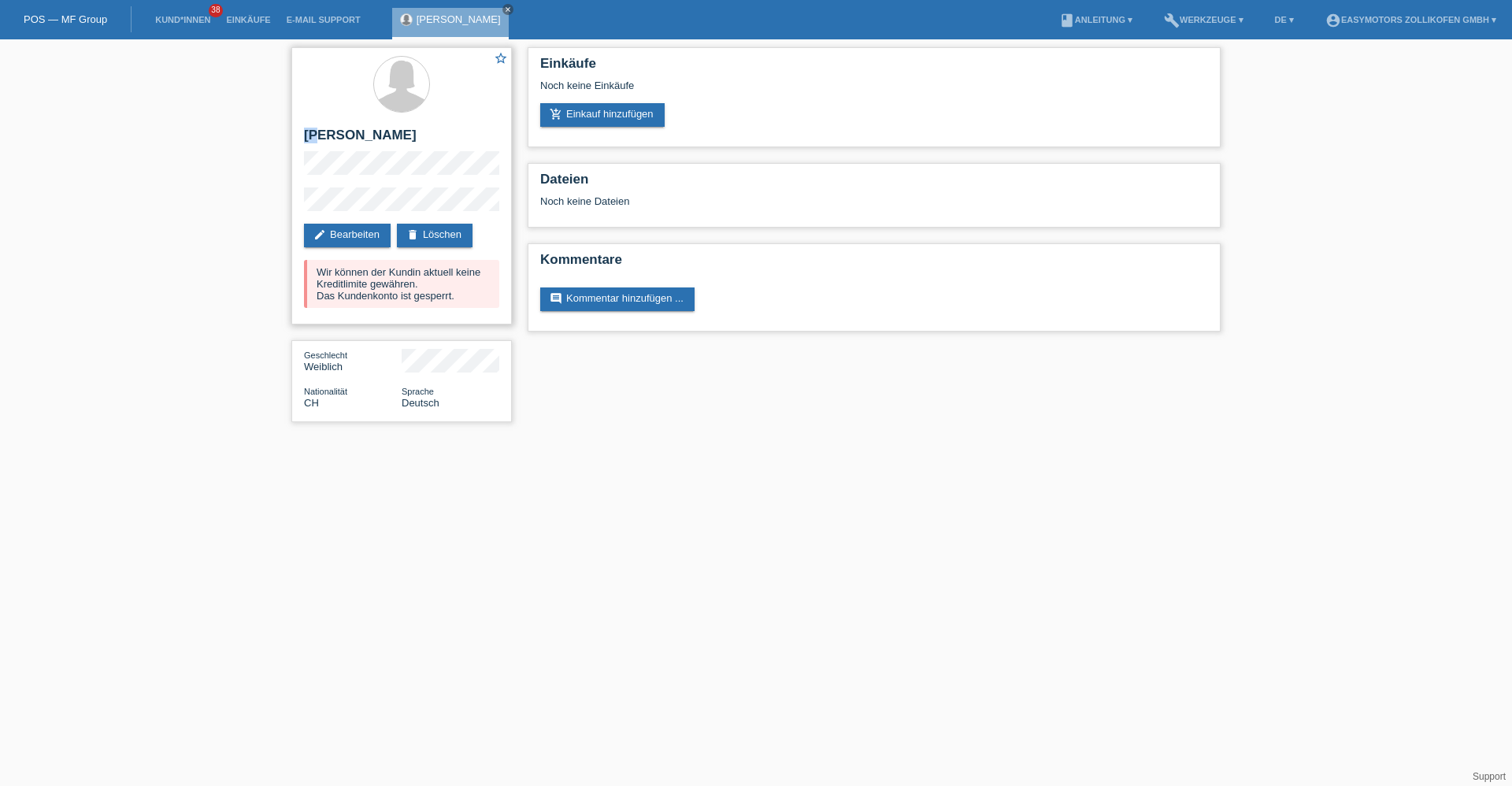
drag, startPoint x: 307, startPoint y: 129, endPoint x: 318, endPoint y: 129, distance: 11.0
click at [318, 129] on h2 "[PERSON_NAME]" at bounding box center [401, 140] width 196 height 23
